Goal: Transaction & Acquisition: Book appointment/travel/reservation

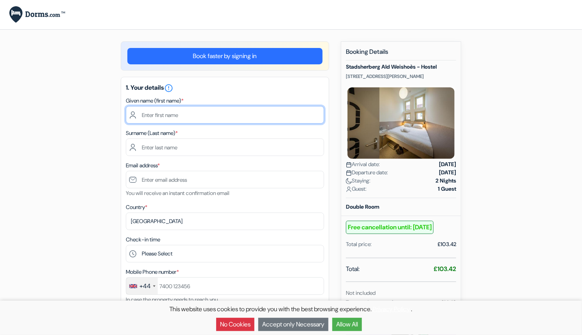
click at [194, 117] on input "text" at bounding box center [225, 115] width 198 height 18
type input "[PERSON_NAME]"
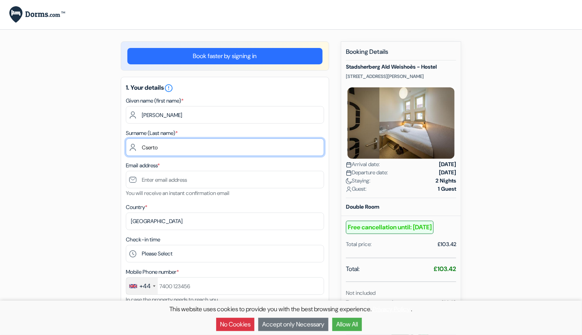
type input "Cserto"
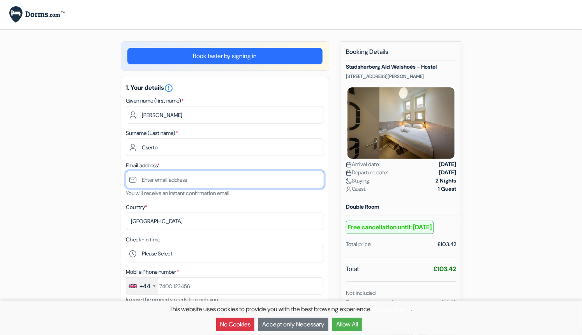
click at [186, 180] on input "text" at bounding box center [225, 180] width 198 height 18
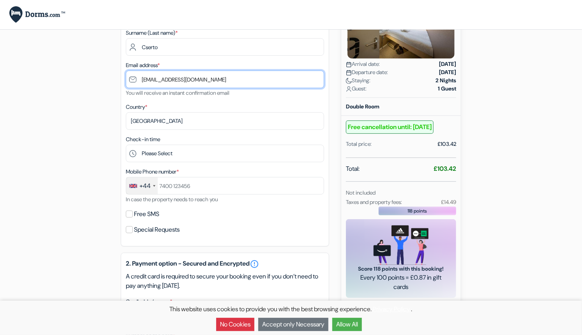
type input "[EMAIL_ADDRESS][DOMAIN_NAME]"
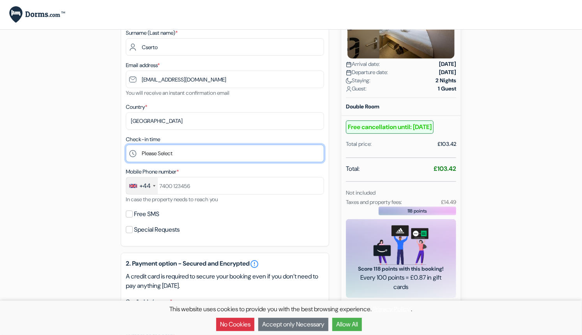
click at [126, 145] on select "Please Select 15:00 16:00 17:00 18:00 19:00 20:00 21:00" at bounding box center [225, 154] width 198 height 18
select select "15"
click option "15:00" at bounding box center [0, 0] width 0 height 0
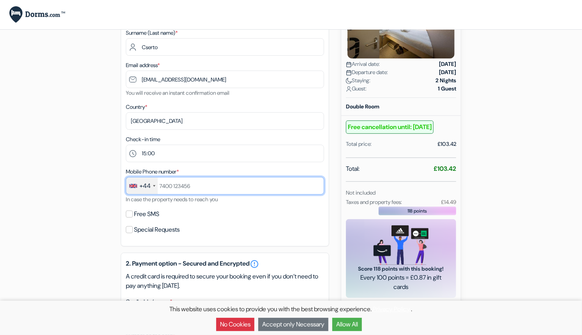
click at [191, 181] on input "text" at bounding box center [225, 186] width 198 height 18
type input "7463677488"
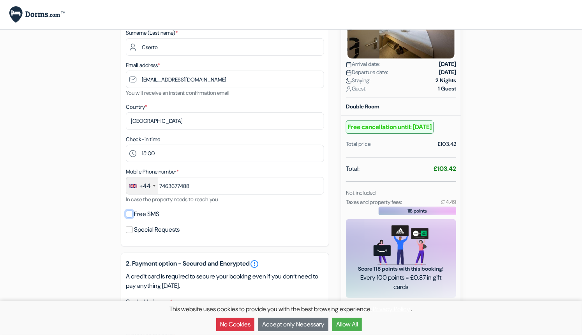
click at [131, 211] on input "Free SMS" at bounding box center [129, 213] width 7 height 7
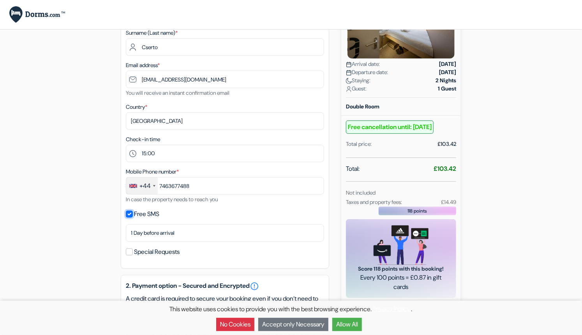
click at [131, 211] on input "Free SMS" at bounding box center [129, 213] width 7 height 7
checkbox input "false"
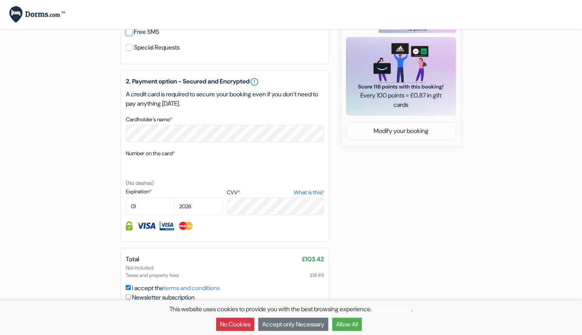
scroll to position [289, 0]
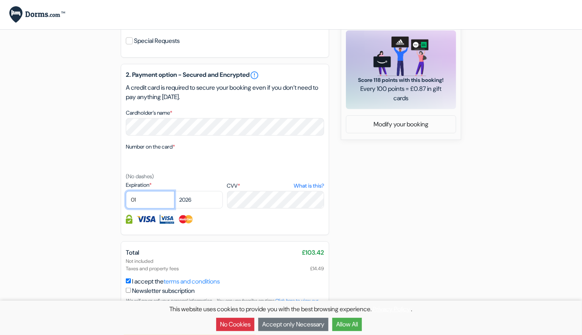
click at [126, 191] on select "01 02 03 04 05 06 07 08 09 10 11 12" at bounding box center [150, 200] width 49 height 18
select select "08"
click option "08" at bounding box center [0, 0] width 0 height 0
click at [174, 191] on select "2025 2026 2027 2028 2029 2030 2031 2032 2033 2034 2035 2036 2037 2038 2039 2040…" at bounding box center [198, 200] width 49 height 18
select select "2027"
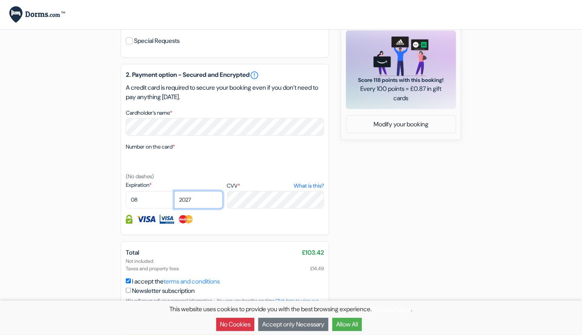
click option "2027" at bounding box center [0, 0] width 0 height 0
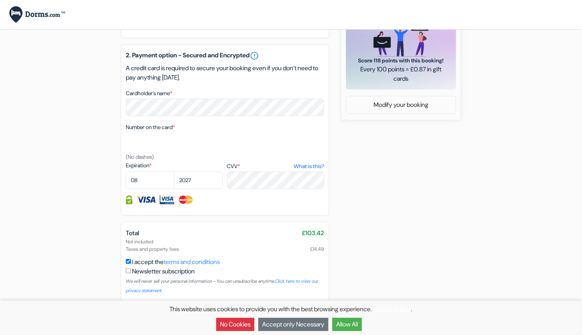
click at [315, 324] on button "Accept only Necessary" at bounding box center [293, 324] width 70 height 13
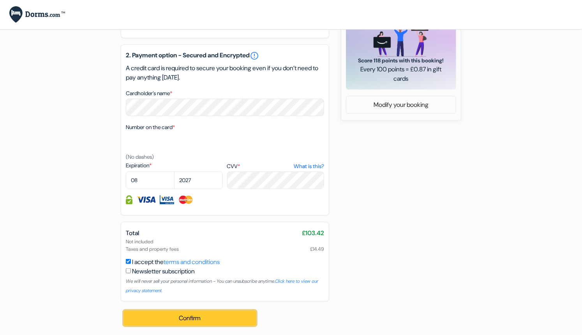
click at [194, 315] on button "Confirm Loading..." at bounding box center [190, 318] width 132 height 15
